Goal: Navigation & Orientation: Find specific page/section

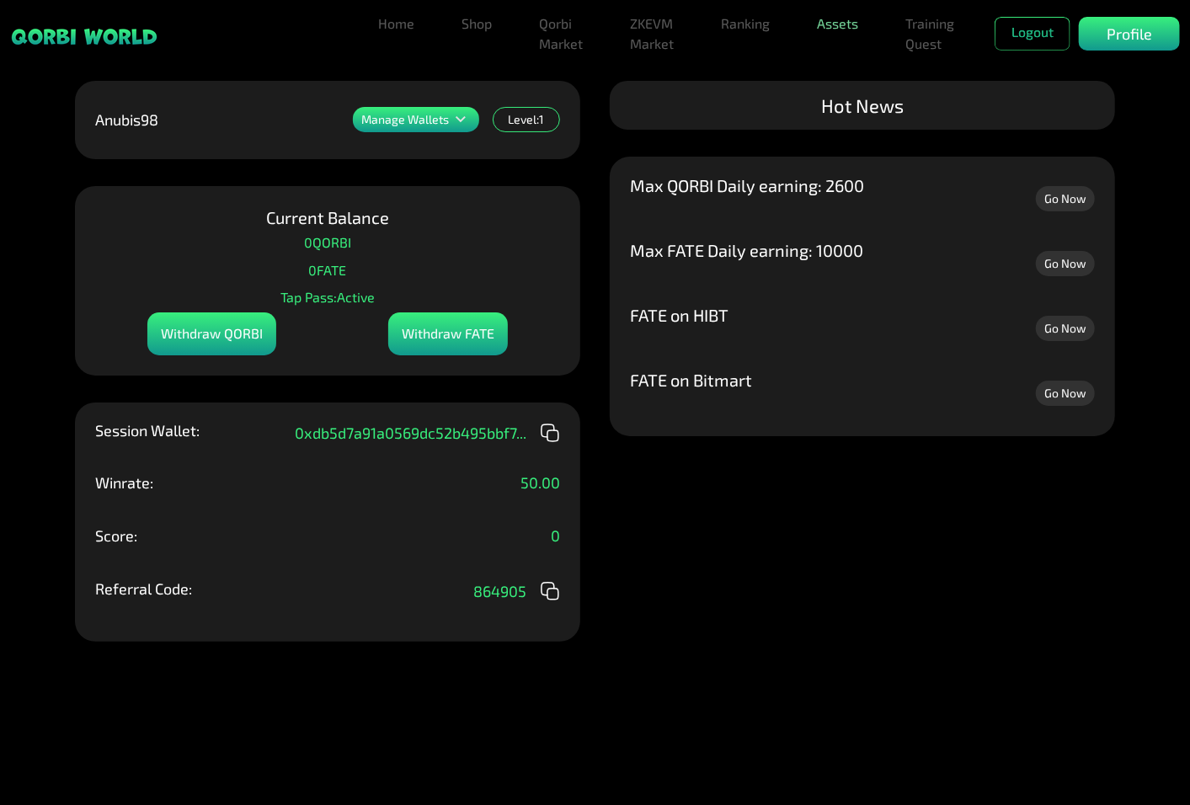
click at [834, 29] on link "Assets" at bounding box center [837, 24] width 55 height 34
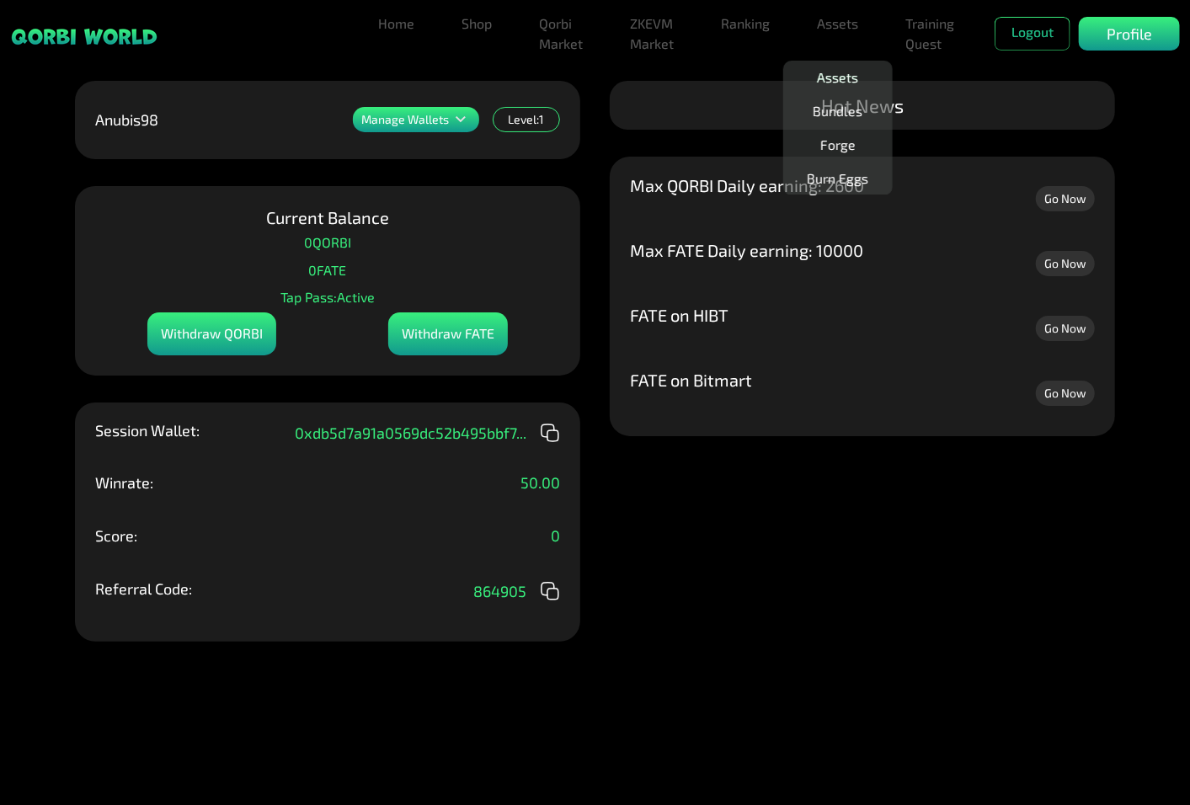
click at [834, 82] on link "Assets" at bounding box center [837, 78] width 55 height 34
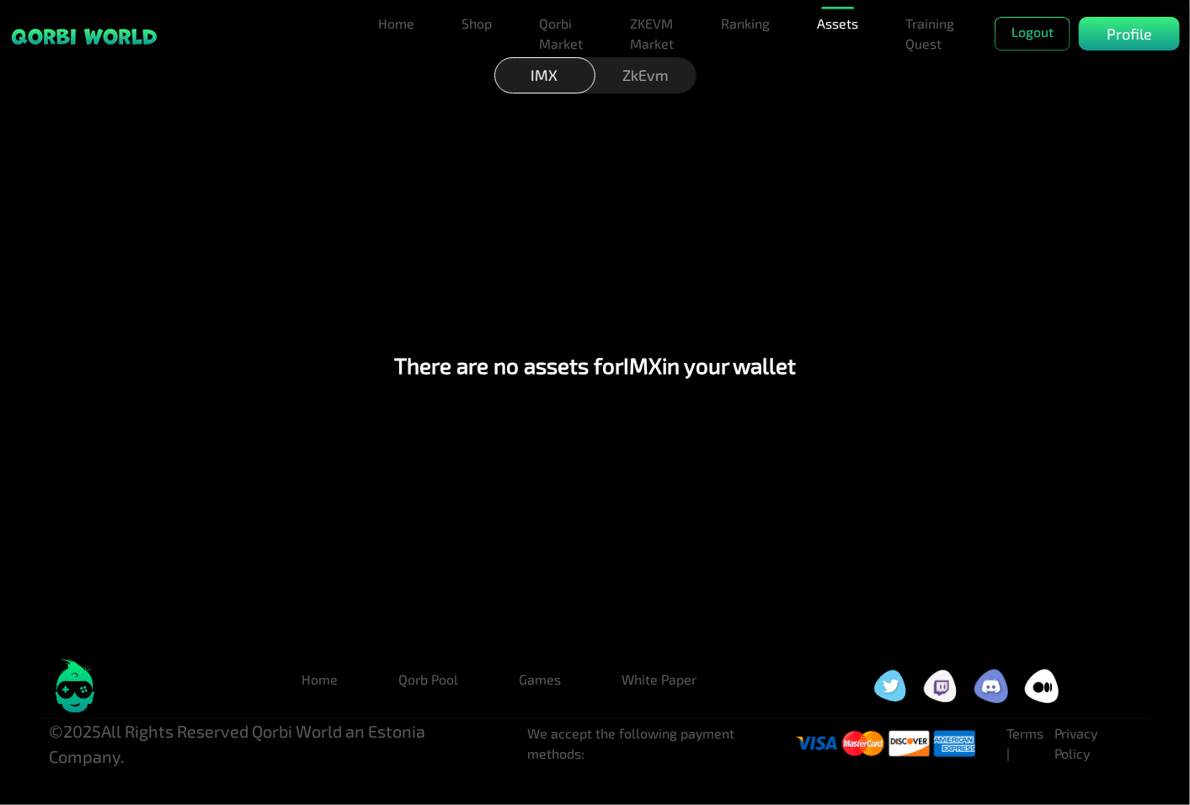
click at [658, 67] on div "ZkEvm" at bounding box center [645, 75] width 101 height 36
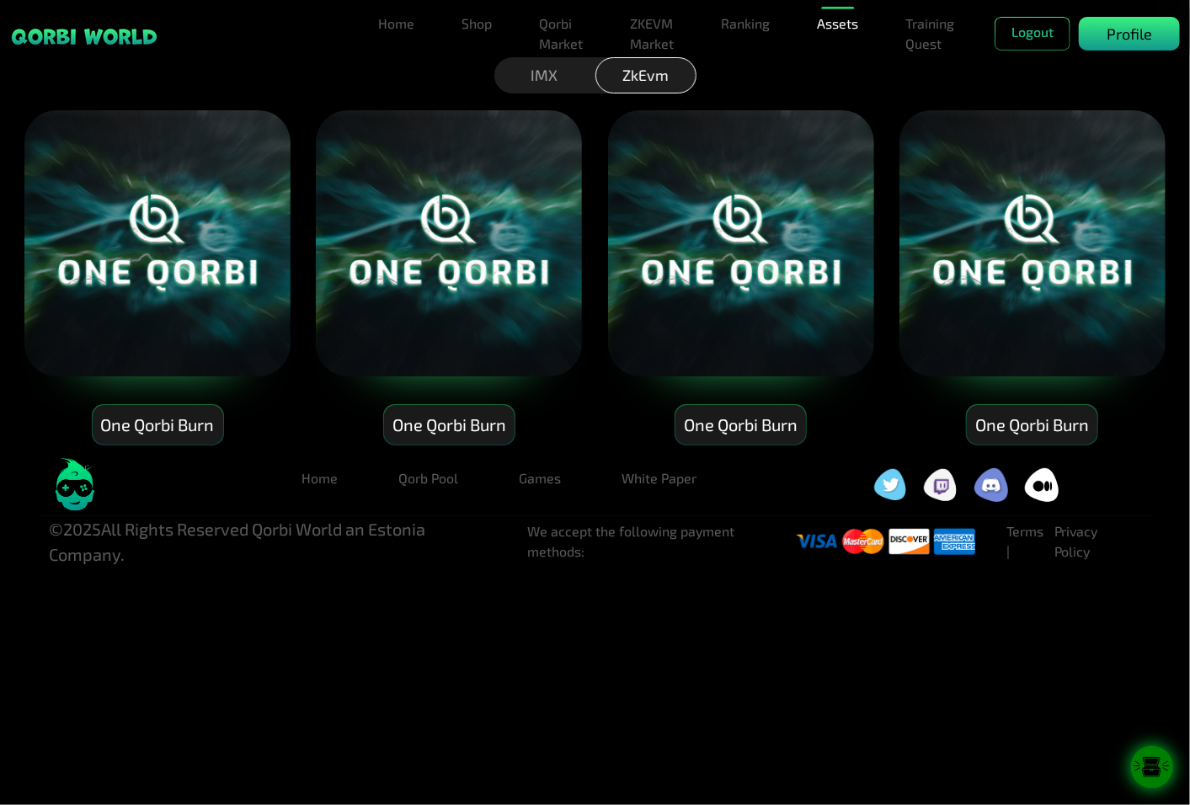
click at [1142, 38] on p "Profile" at bounding box center [1128, 34] width 45 height 23
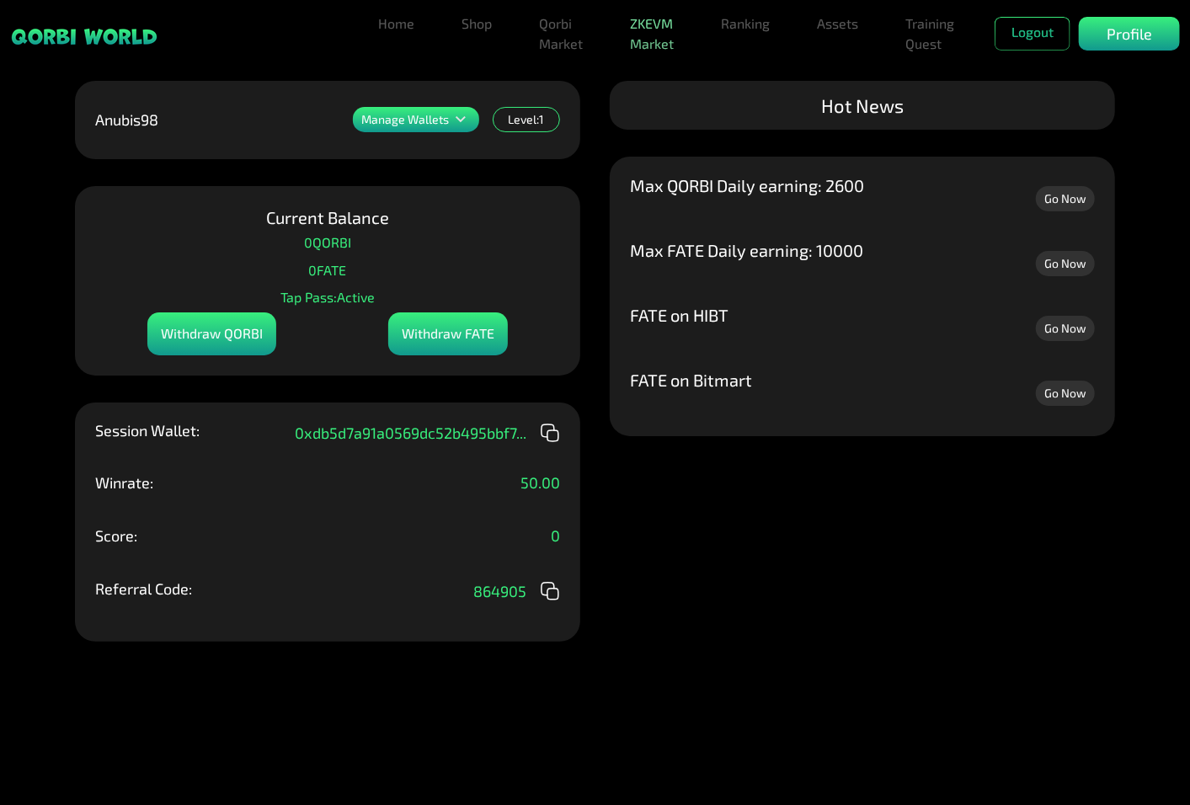
click at [660, 28] on link "ZKEVM Market" at bounding box center [651, 34] width 57 height 54
click at [578, 31] on link "Qorbi Market" at bounding box center [560, 34] width 57 height 54
